Goal: Task Accomplishment & Management: Manage account settings

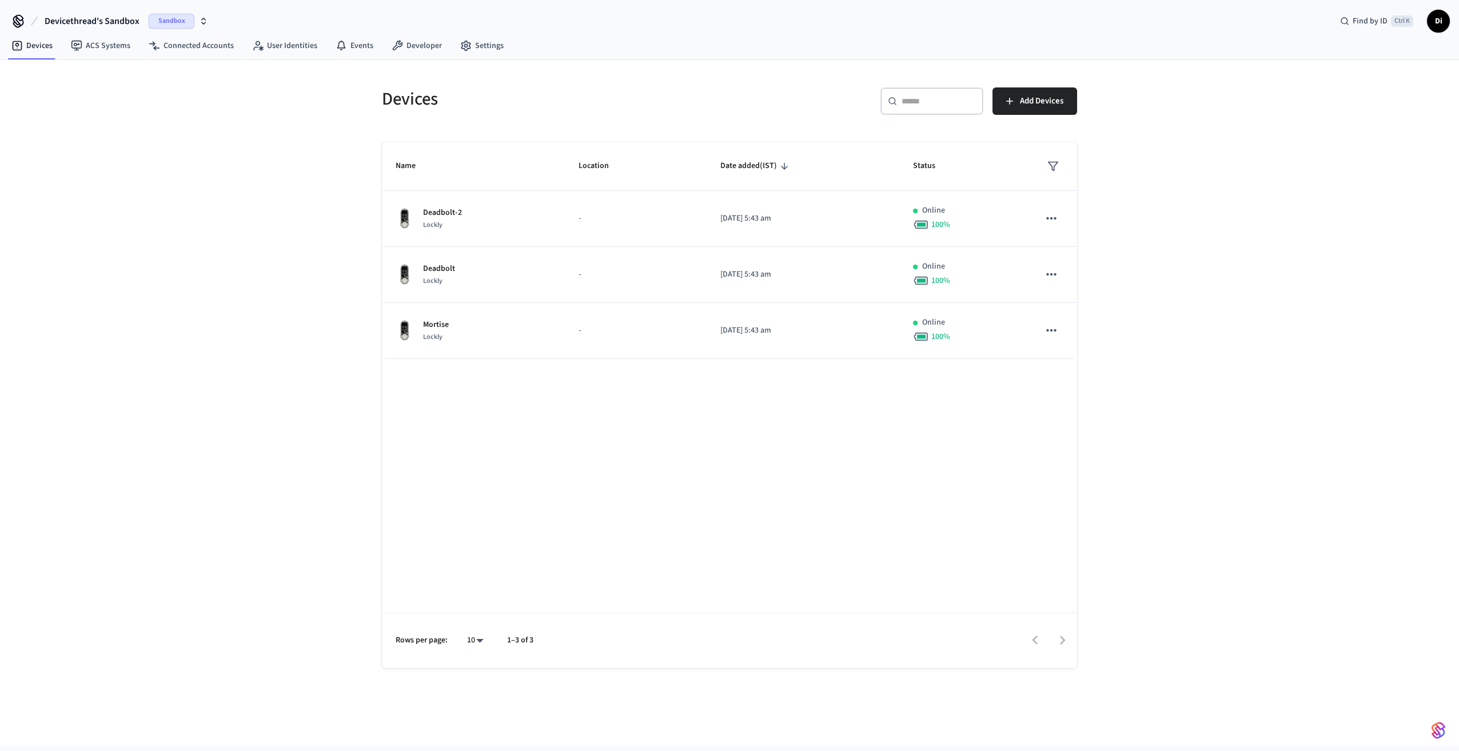
click at [1437, 23] on span "Di" at bounding box center [1438, 21] width 21 height 21
click at [285, 454] on div "Devices ​ ​ Add Devices Name Location Date added (IST) Status Deadbolt-2 Lockly…" at bounding box center [729, 402] width 1459 height 685
click at [475, 46] on link "Settings" at bounding box center [482, 45] width 62 height 21
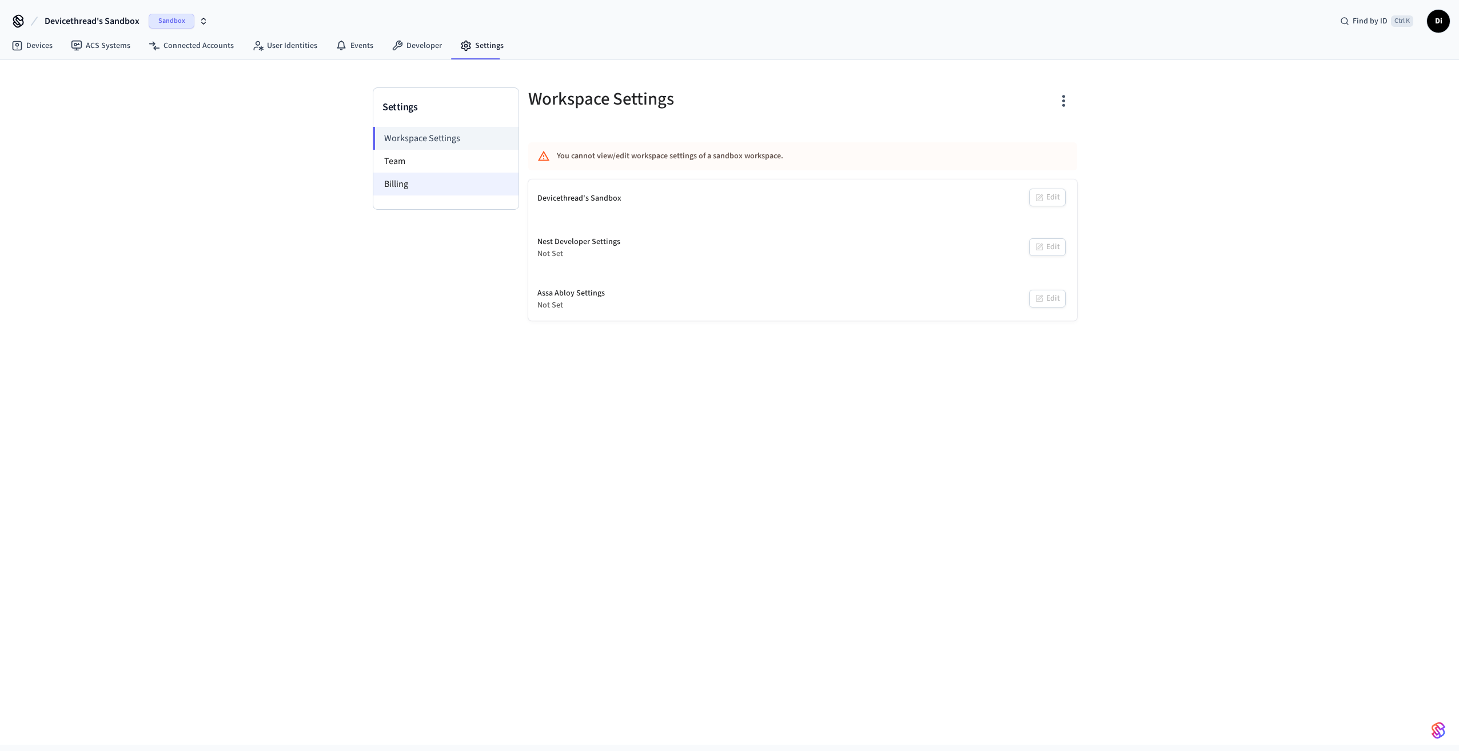
click at [426, 179] on li "Billing" at bounding box center [445, 184] width 145 height 23
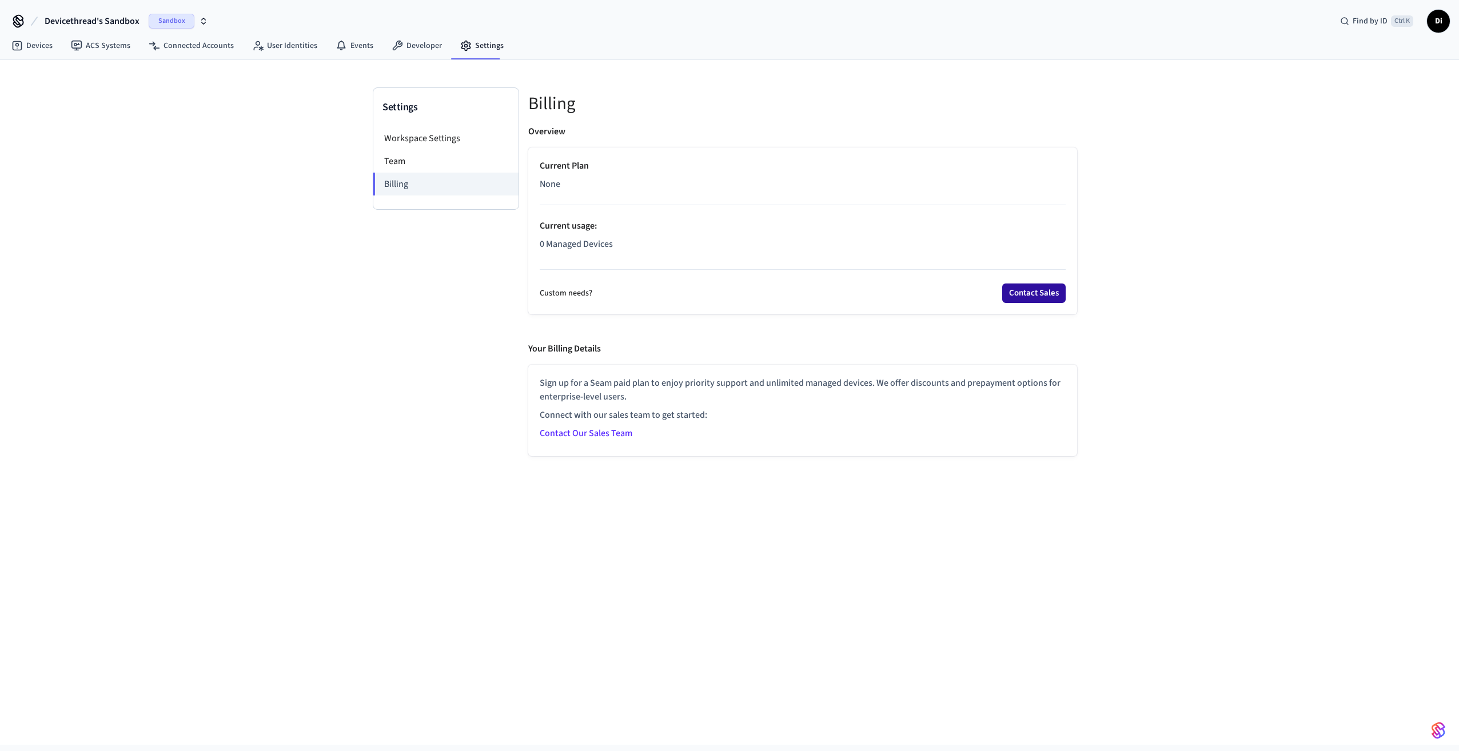
click at [1032, 289] on button "Contact Sales" at bounding box center [1033, 293] width 63 height 19
